Goal: Task Accomplishment & Management: Complete application form

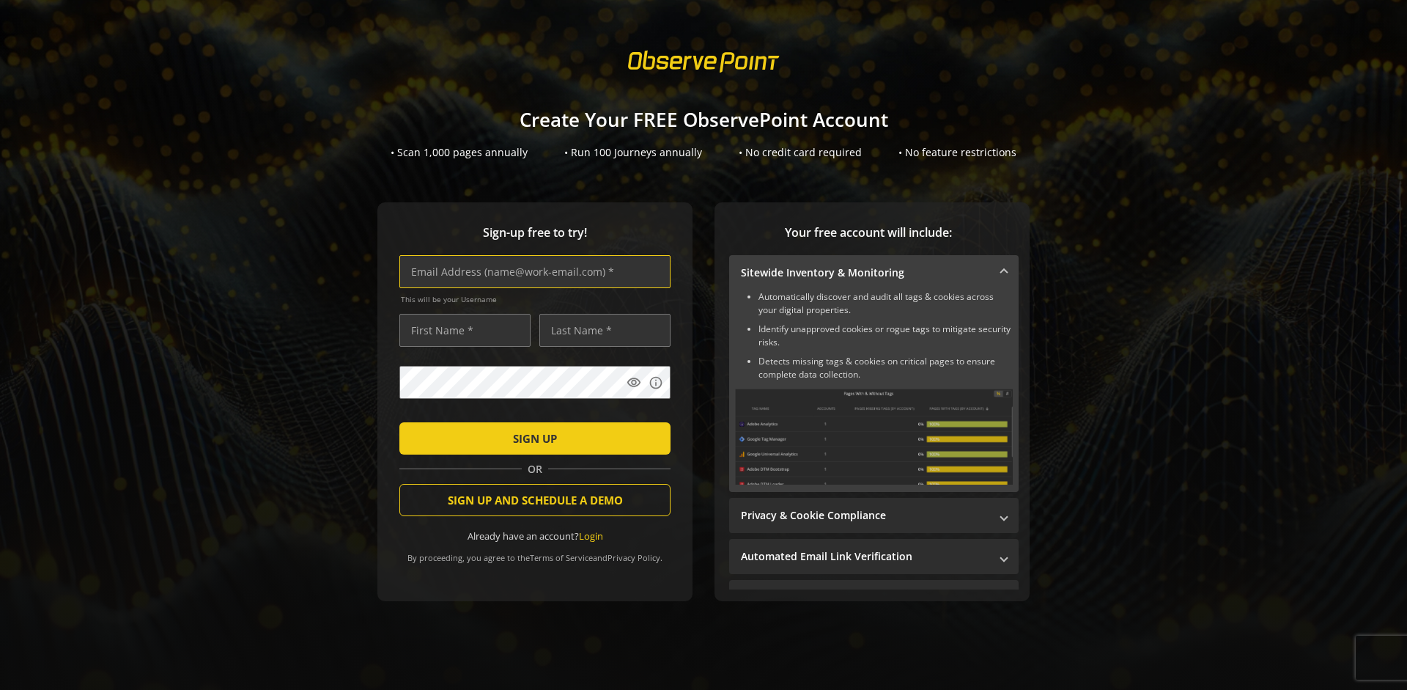
click at [531, 271] on input "text" at bounding box center [534, 271] width 271 height 33
type input "[EMAIL_ADDRESS][DOMAIN_NAME]"
click at [461, 330] on input "text" at bounding box center [464, 330] width 131 height 33
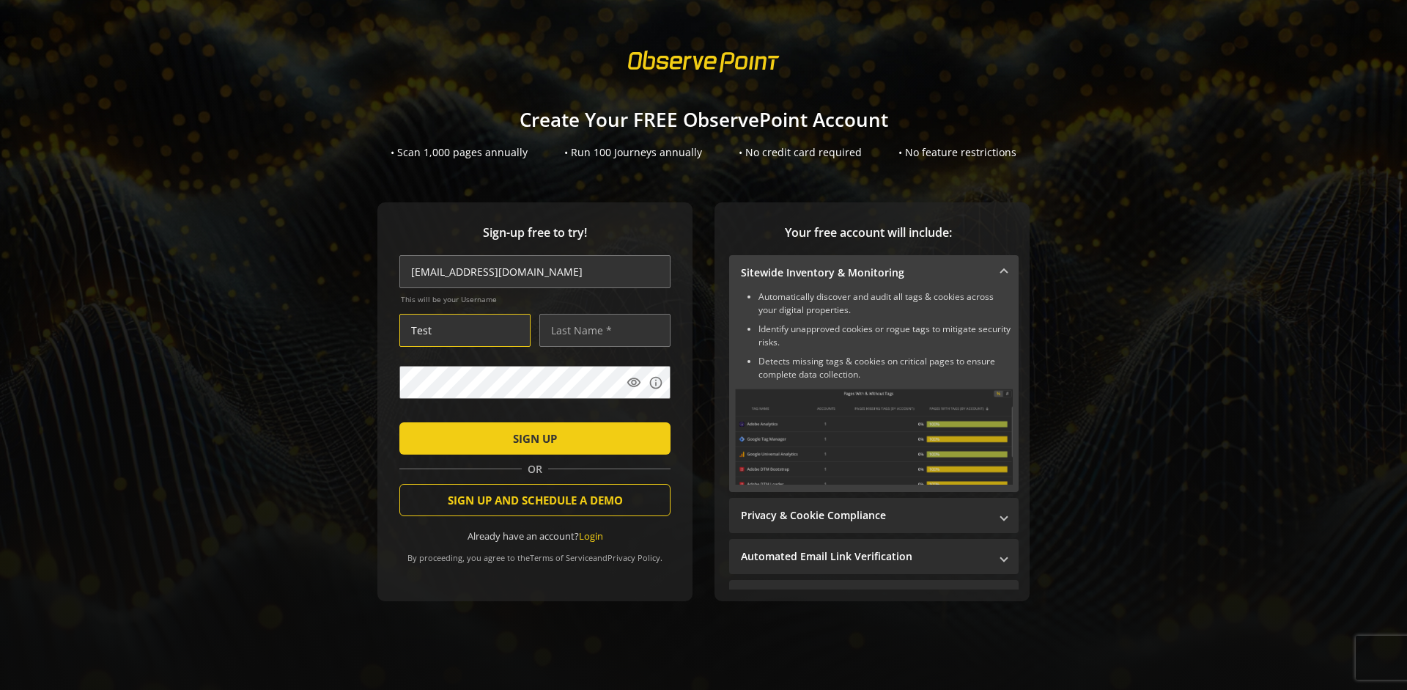
type input "Test"
click at [601, 330] on input "text" at bounding box center [604, 330] width 131 height 33
type input "Test"
click at [531, 438] on span "SIGN UP" at bounding box center [535, 438] width 44 height 26
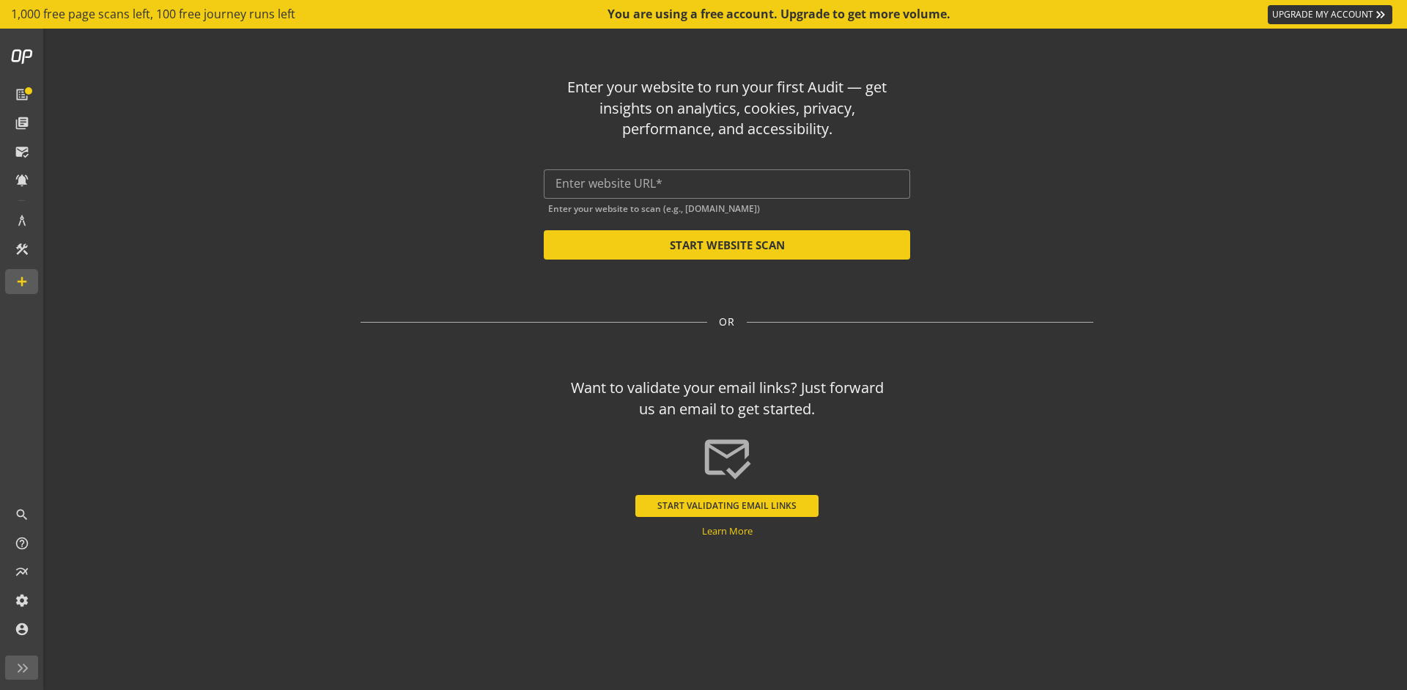
click at [727, 505] on button "START VALIDATING EMAIL LINKS" at bounding box center [726, 506] width 183 height 22
